Goal: Task Accomplishment & Management: Manage account settings

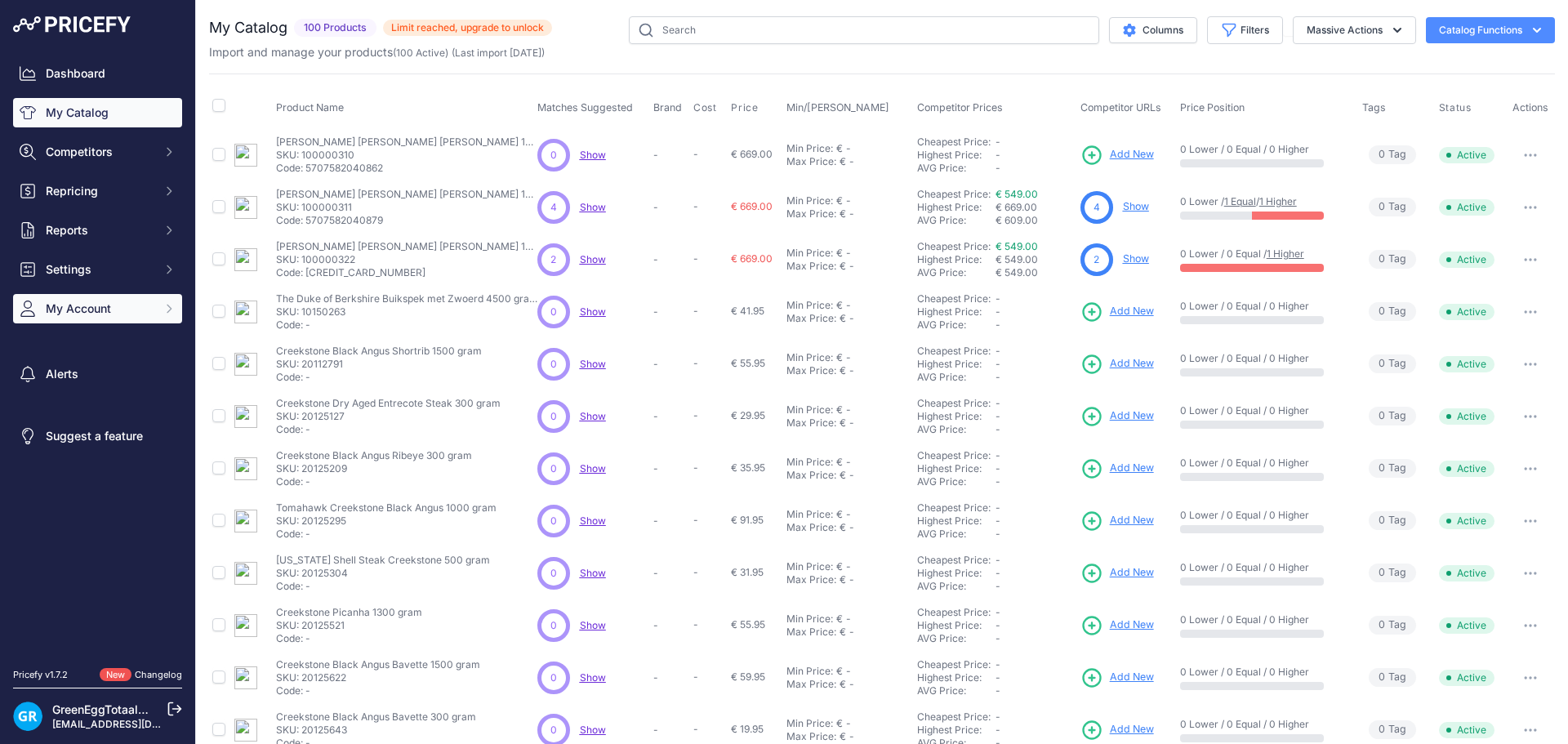
click at [84, 297] on button "My Account" at bounding box center [98, 308] width 169 height 30
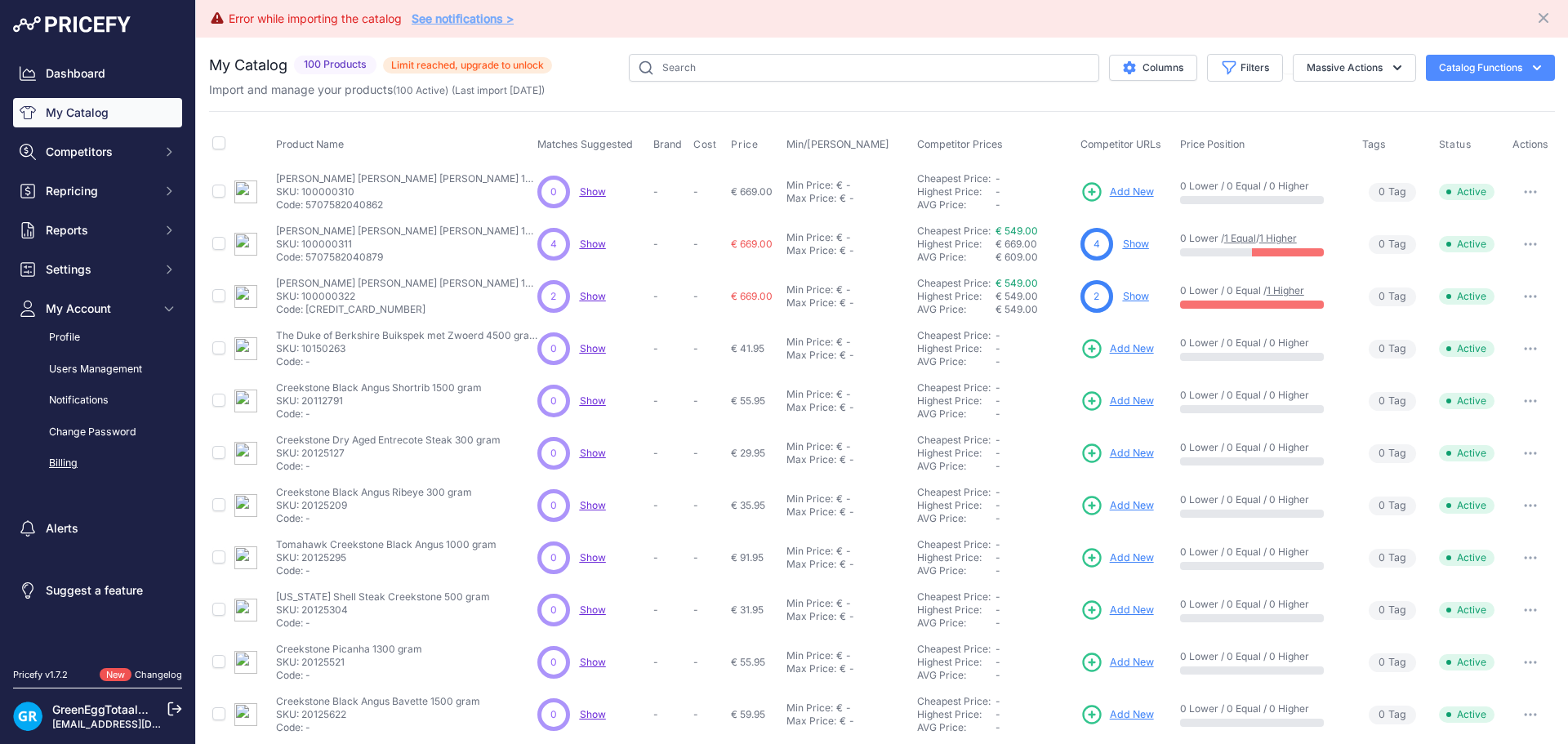
click at [71, 459] on link "Billing" at bounding box center [98, 463] width 169 height 29
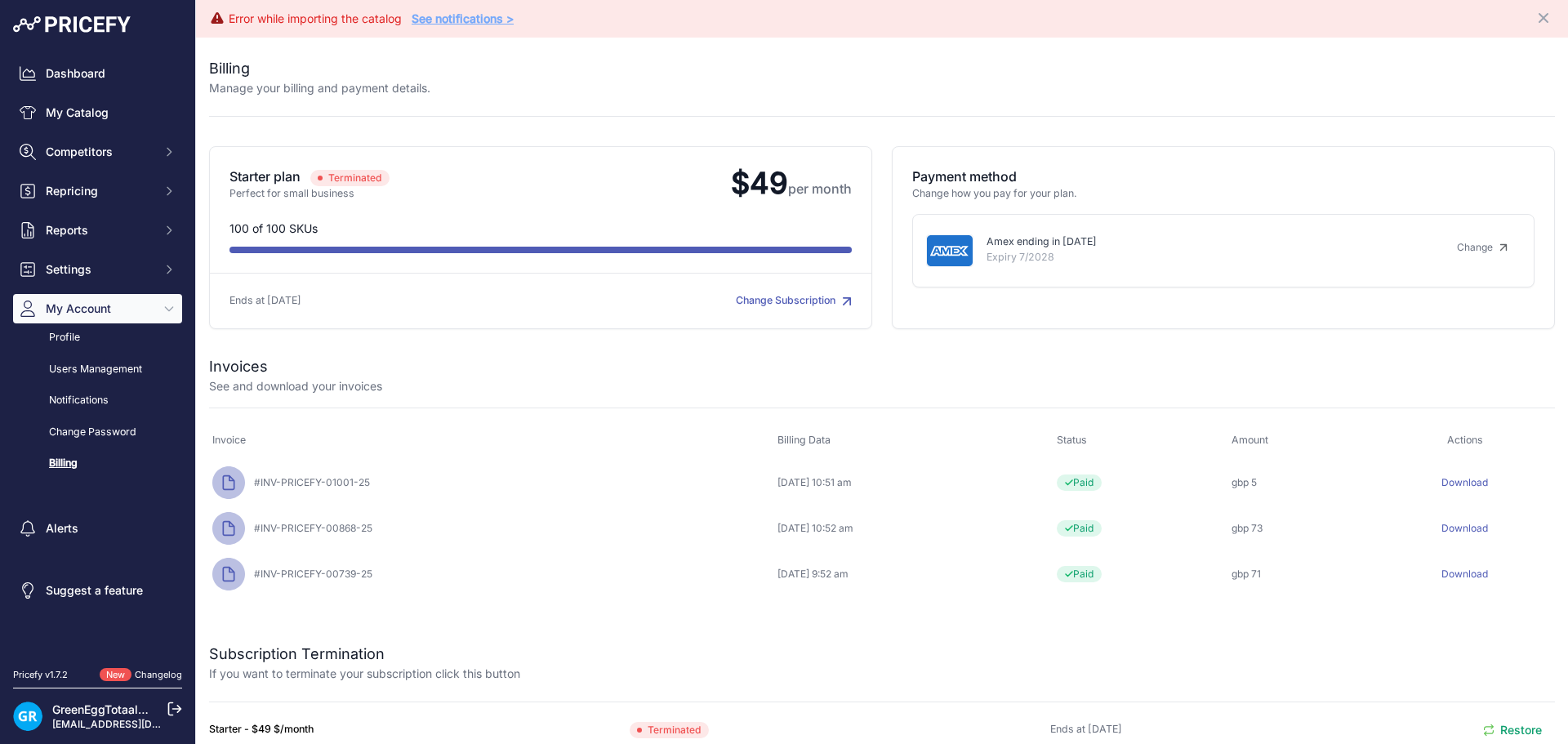
click at [226, 481] on icon at bounding box center [229, 482] width 33 height 33
drag, startPoint x: 304, startPoint y: 486, endPoint x: 559, endPoint y: 492, distance: 255.1
click at [304, 486] on span "#INV-PRICEFY-01001-25" at bounding box center [309, 482] width 122 height 12
click at [778, 486] on div "September 7, 2025, 10:51 am" at bounding box center [914, 482] width 272 height 13
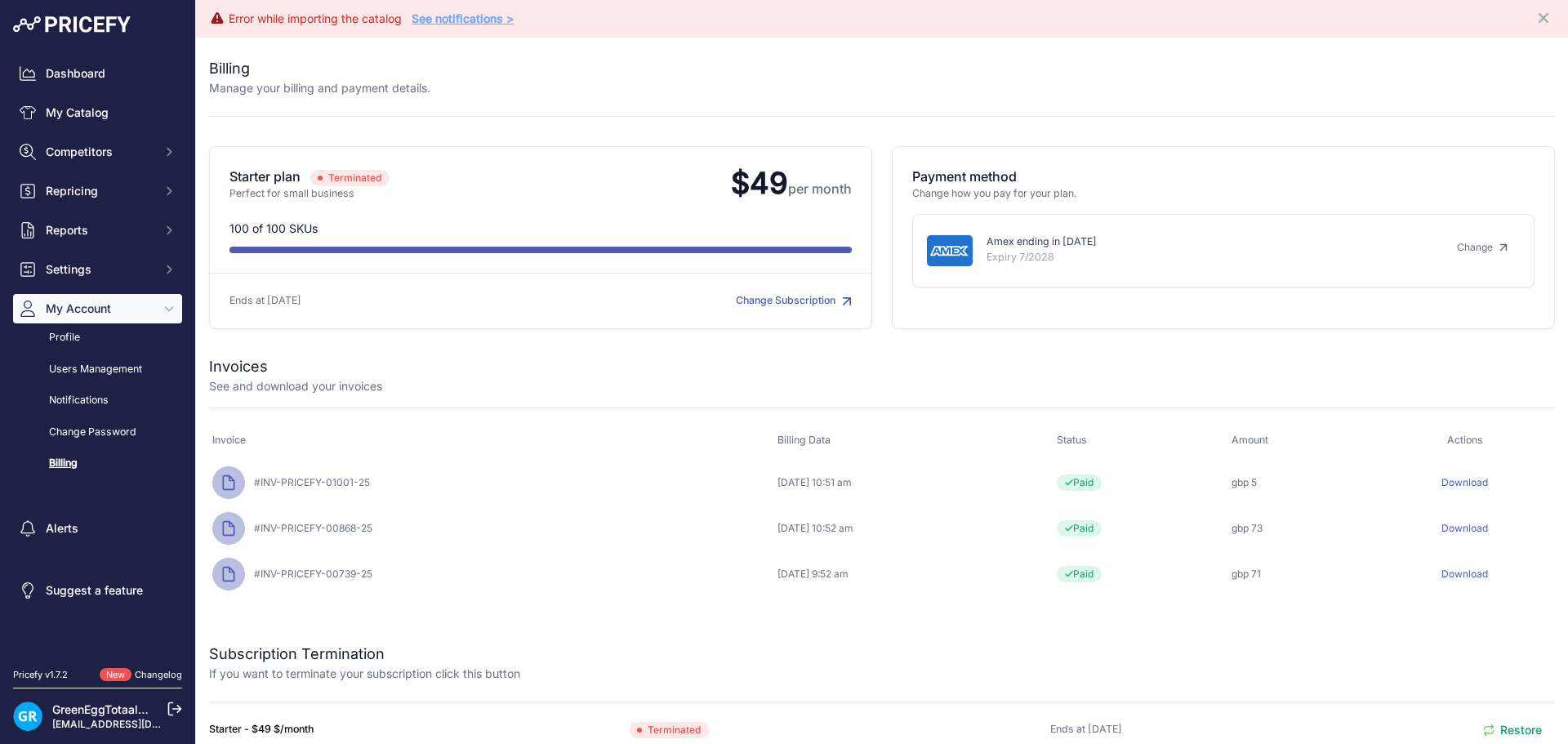
click at [208, 146] on div "Starter plan Terminated Perfect for small business $49 per month" at bounding box center [882, 237] width 1372 height 183
click at [341, 173] on span "Terminated" at bounding box center [350, 178] width 80 height 16
click at [553, 215] on div "Starter plan Terminated Perfect for small business $49 per month" at bounding box center [541, 237] width 663 height 183
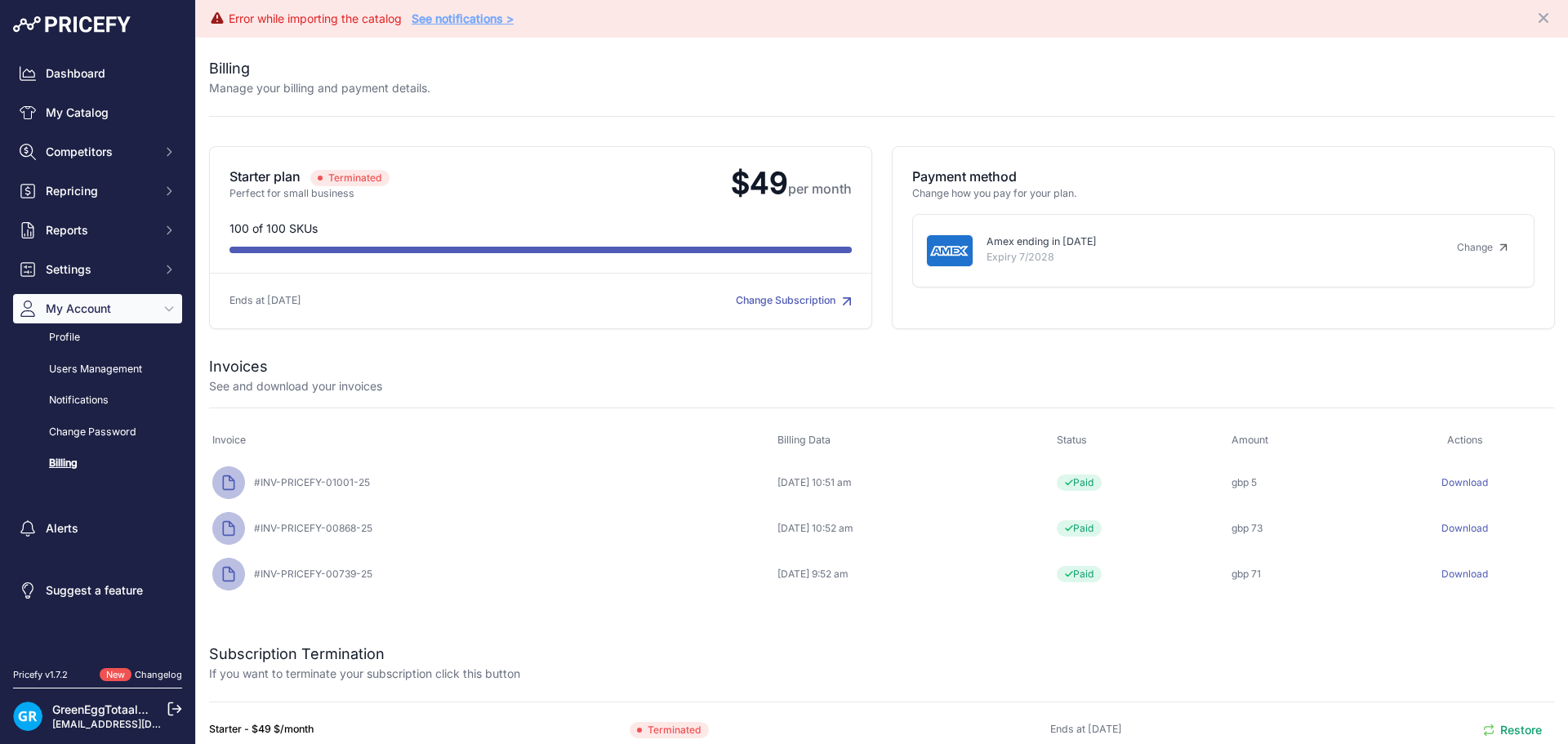
click at [345, 176] on span "Terminated" at bounding box center [350, 178] width 80 height 16
click at [792, 616] on div "You are not connected to the internet. Invoices" at bounding box center [882, 476] width 1346 height 294
click at [207, 408] on div "Billing Manage your billing and payment details. Starter plan Terminated Perfec…" at bounding box center [882, 390] width 1372 height 705
click at [208, 62] on div "Billing Manage your billing and payment details. Starter plan Terminated Perfec…" at bounding box center [882, 390] width 1372 height 705
